Goal: Information Seeking & Learning: Learn about a topic

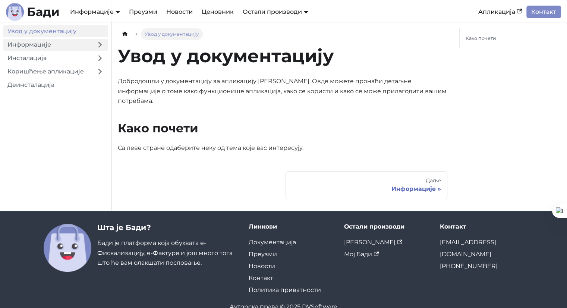
click at [55, 44] on link "Информације" at bounding box center [47, 45] width 89 height 12
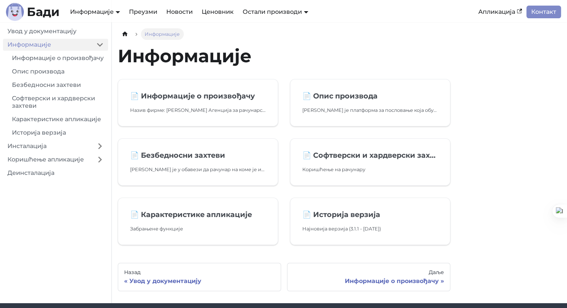
click at [60, 48] on link "Информације" at bounding box center [47, 45] width 89 height 12
click at [89, 151] on link "Инсталација" at bounding box center [47, 146] width 89 height 12
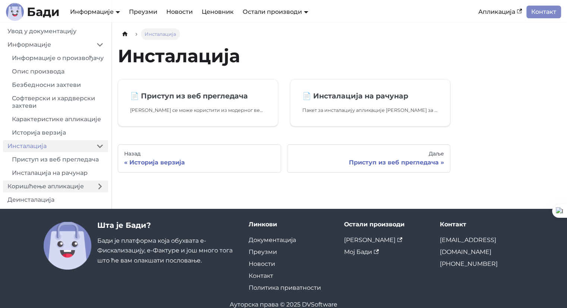
click at [86, 191] on link "Коришћење апликације" at bounding box center [47, 186] width 89 height 12
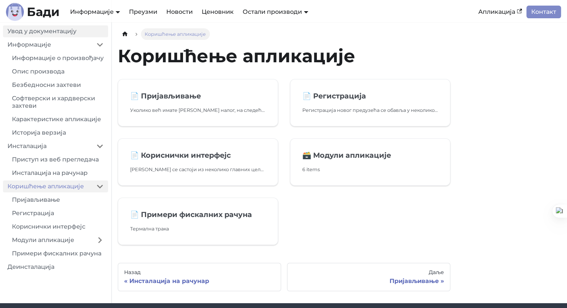
click at [66, 29] on link "Увод у документацију" at bounding box center [55, 31] width 105 height 12
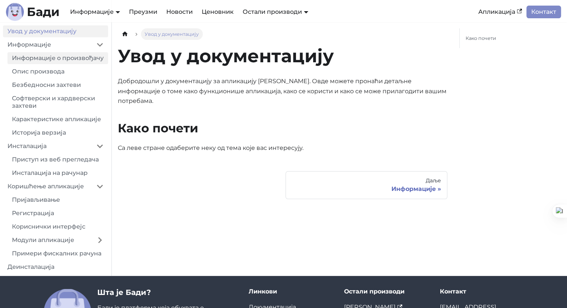
click at [57, 58] on link "Информације о произвођачу" at bounding box center [57, 58] width 101 height 12
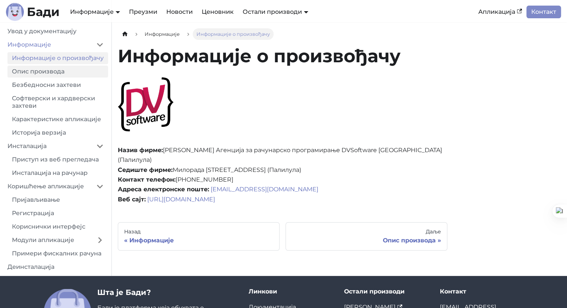
click at [76, 78] on link "Опис производа" at bounding box center [57, 72] width 101 height 12
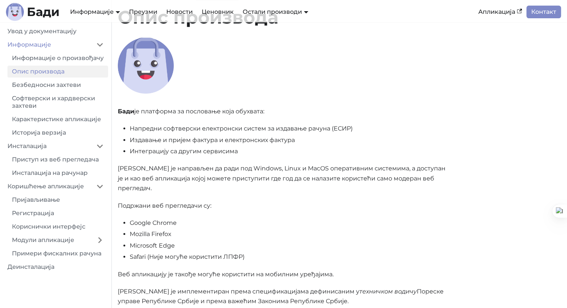
scroll to position [37, 0]
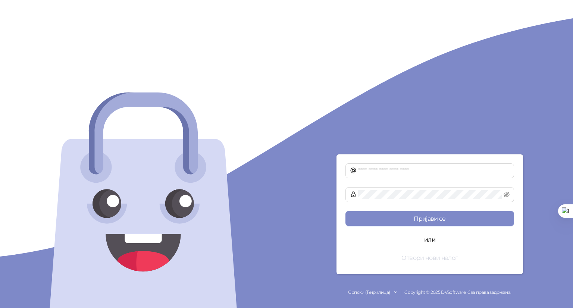
click at [441, 258] on button "Отвори нови налог" at bounding box center [429, 257] width 169 height 15
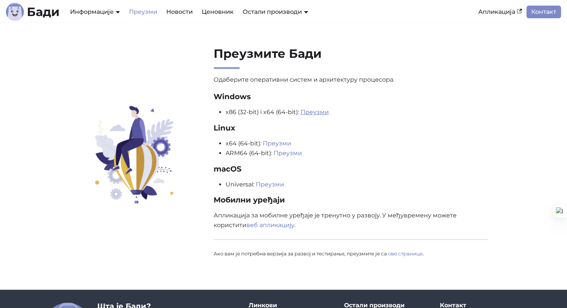
click at [316, 115] on link "Преузми" at bounding box center [314, 111] width 28 height 7
